Goal: Check status: Verify the current state of an ongoing process or item

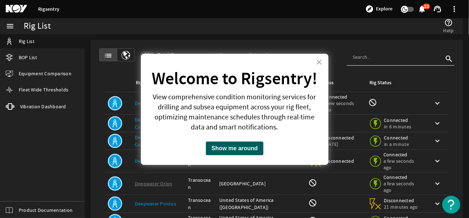
click at [232, 148] on button "Show me around" at bounding box center [235, 149] width 58 height 14
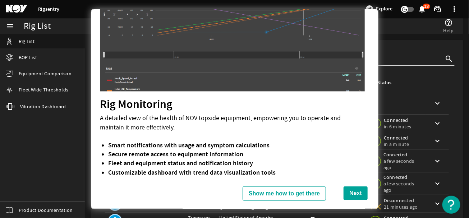
scroll to position [66, 0]
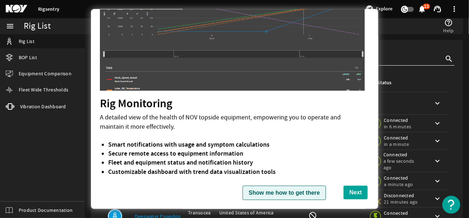
click at [290, 190] on button "Show me how to get there" at bounding box center [283, 193] width 83 height 14
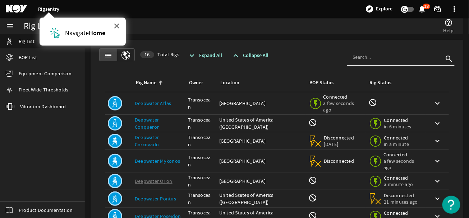
click at [114, 24] on button "×" at bounding box center [116, 25] width 7 height 11
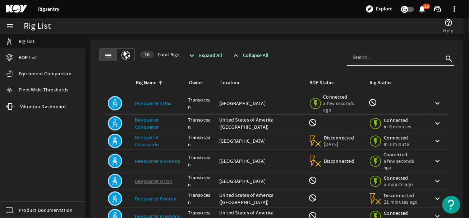
click at [51, 8] on link "Rigsentry" at bounding box center [48, 9] width 21 height 7
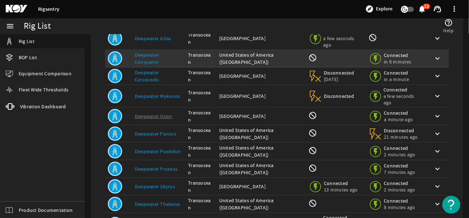
scroll to position [130, 0]
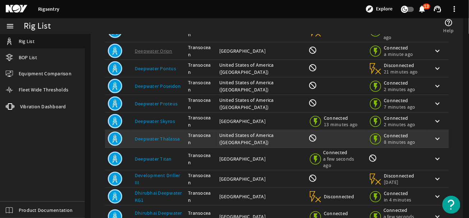
click at [168, 136] on link "Deepwater Thalassa" at bounding box center [157, 139] width 45 height 6
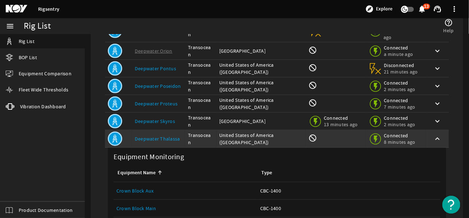
scroll to position [196, 0]
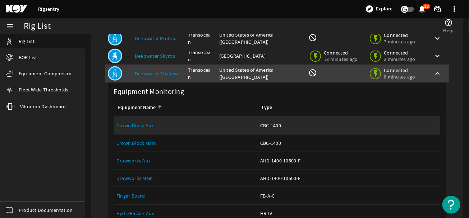
click at [142, 122] on link "Crown Block Aux" at bounding box center [134, 125] width 37 height 6
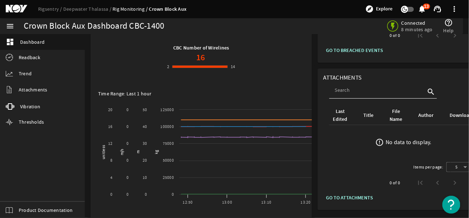
scroll to position [130, 0]
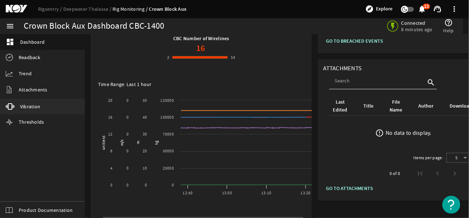
click at [30, 106] on span "Vibration" at bounding box center [30, 106] width 20 height 7
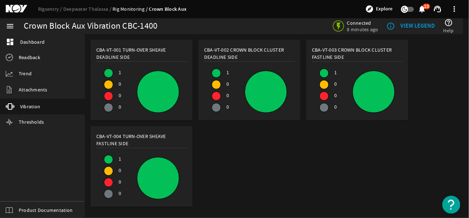
click at [432, 27] on b "VIEW LEGEND" at bounding box center [417, 26] width 34 height 8
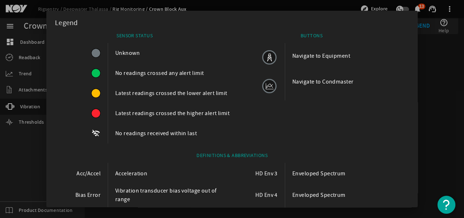
click at [437, 138] on div at bounding box center [232, 109] width 464 height 218
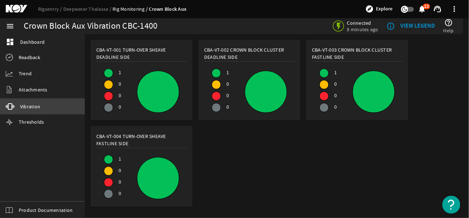
click at [29, 108] on span "Vibration" at bounding box center [30, 106] width 20 height 7
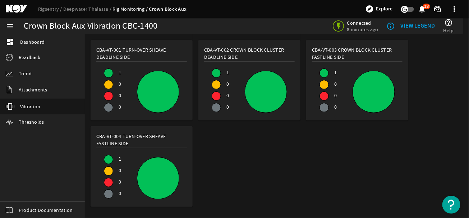
click at [125, 9] on link "Rig Monitoring" at bounding box center [130, 9] width 36 height 6
click at [91, 9] on link "Deepwater Thalassa" at bounding box center [87, 9] width 49 height 6
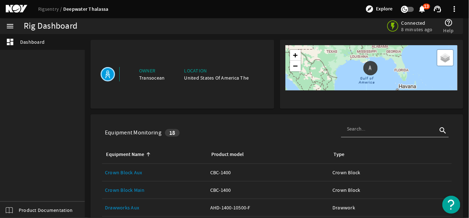
scroll to position [65, 0]
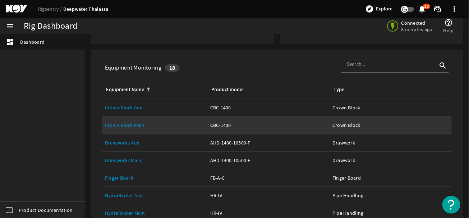
click at [131, 125] on link "Crown Block Main" at bounding box center [125, 125] width 40 height 6
